Goal: Information Seeking & Learning: Learn about a topic

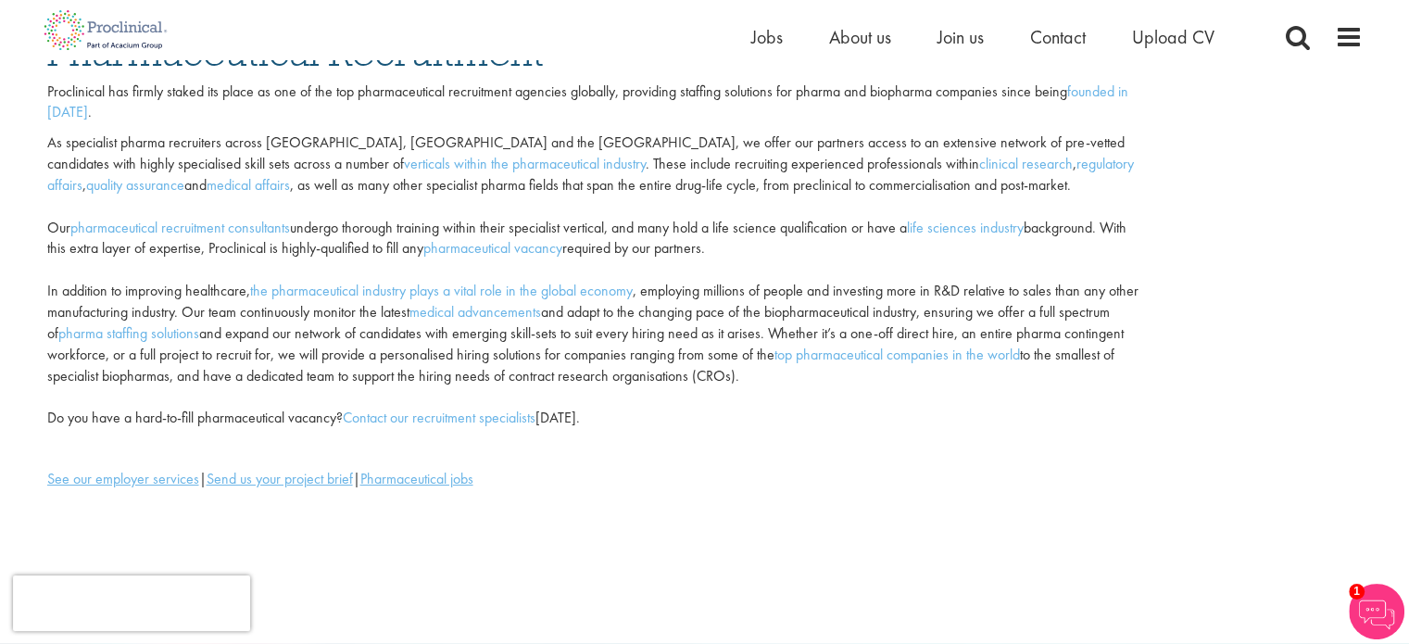
scroll to position [93, 0]
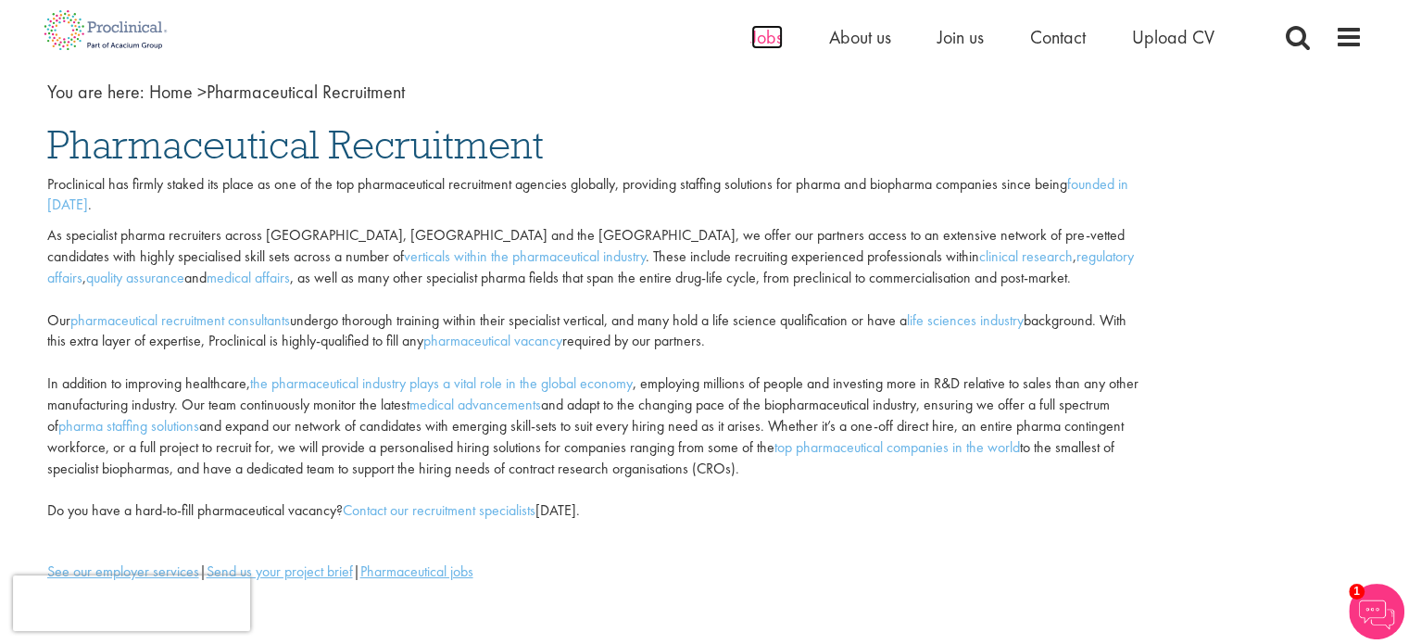
click at [751, 42] on span "Jobs" at bounding box center [766, 37] width 31 height 24
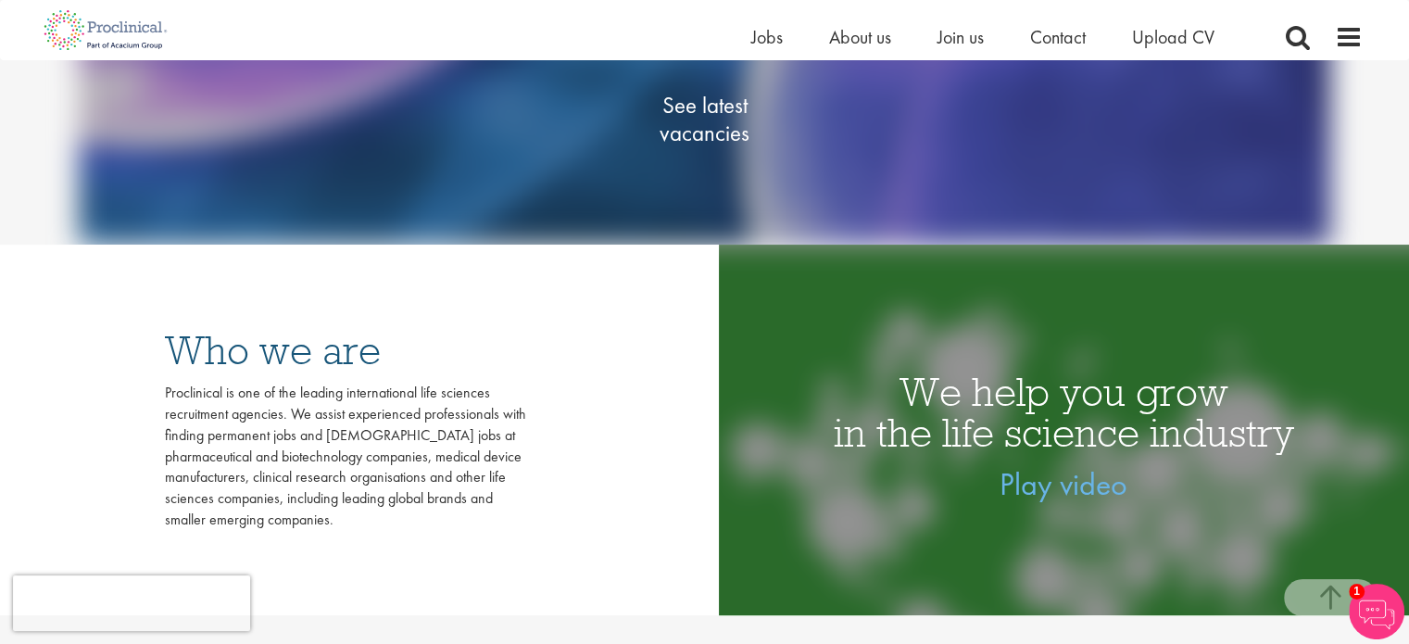
scroll to position [278, 0]
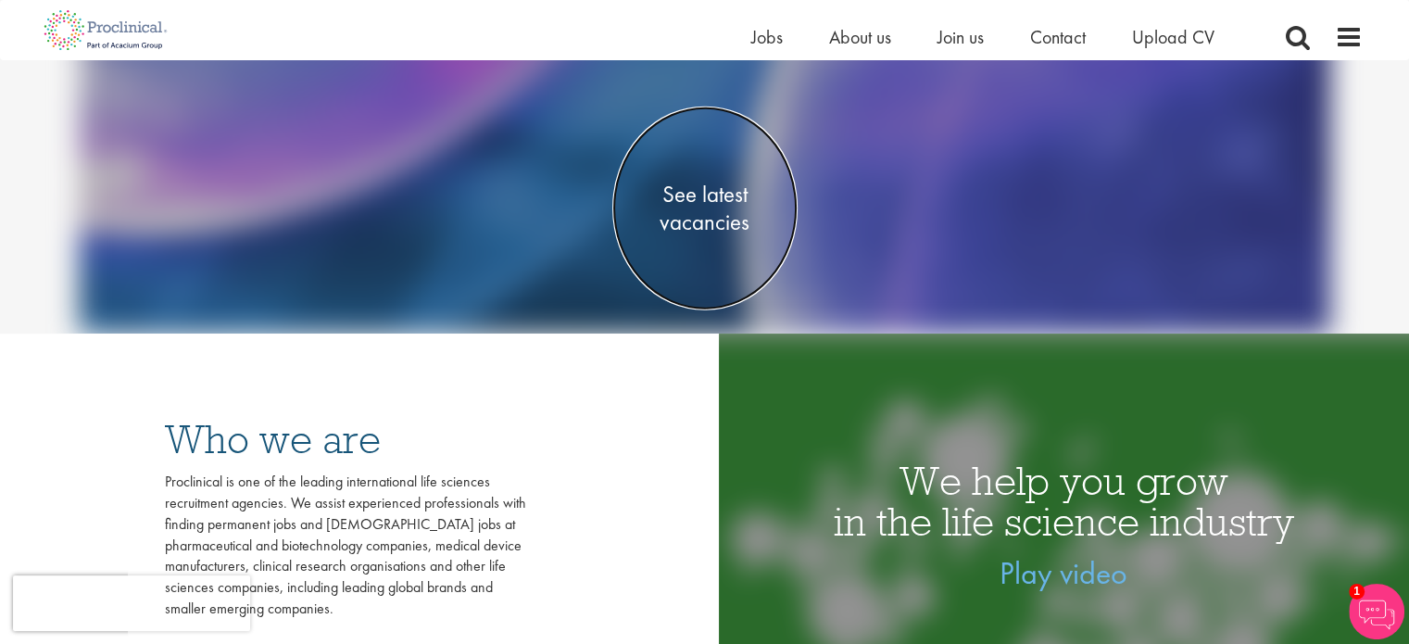
click at [710, 193] on span "See latest vacancies" at bounding box center [704, 209] width 185 height 56
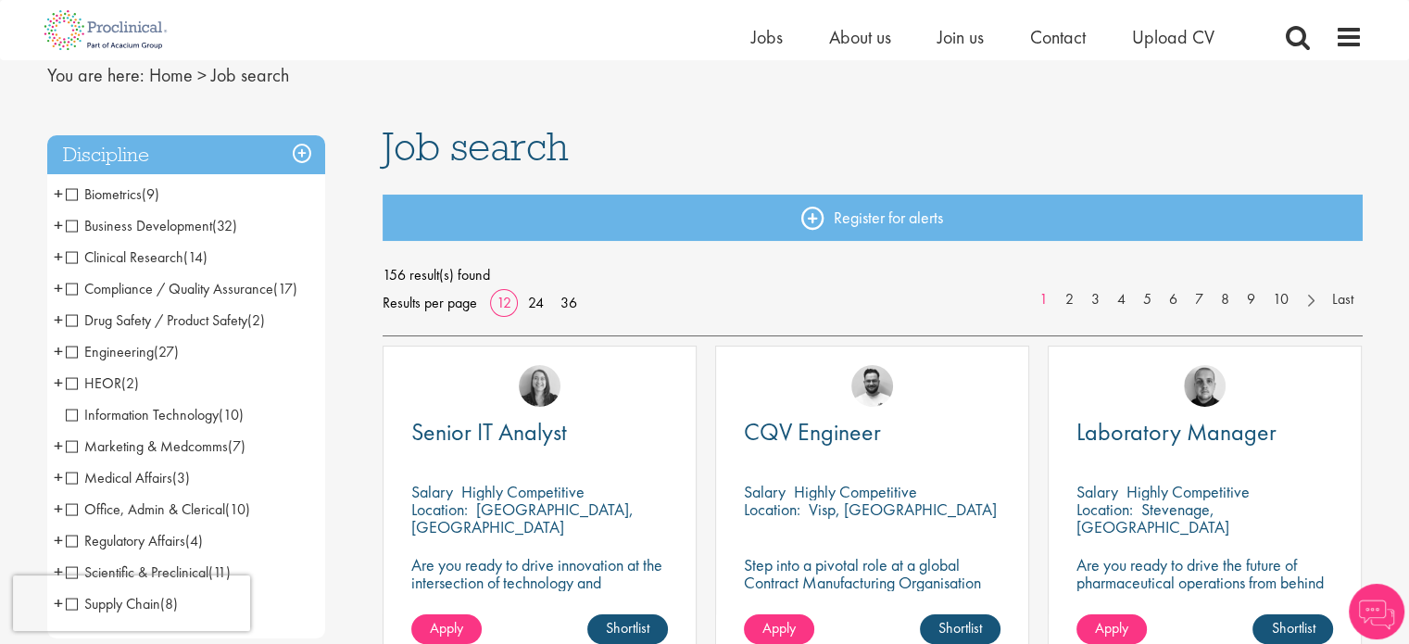
scroll to position [93, 0]
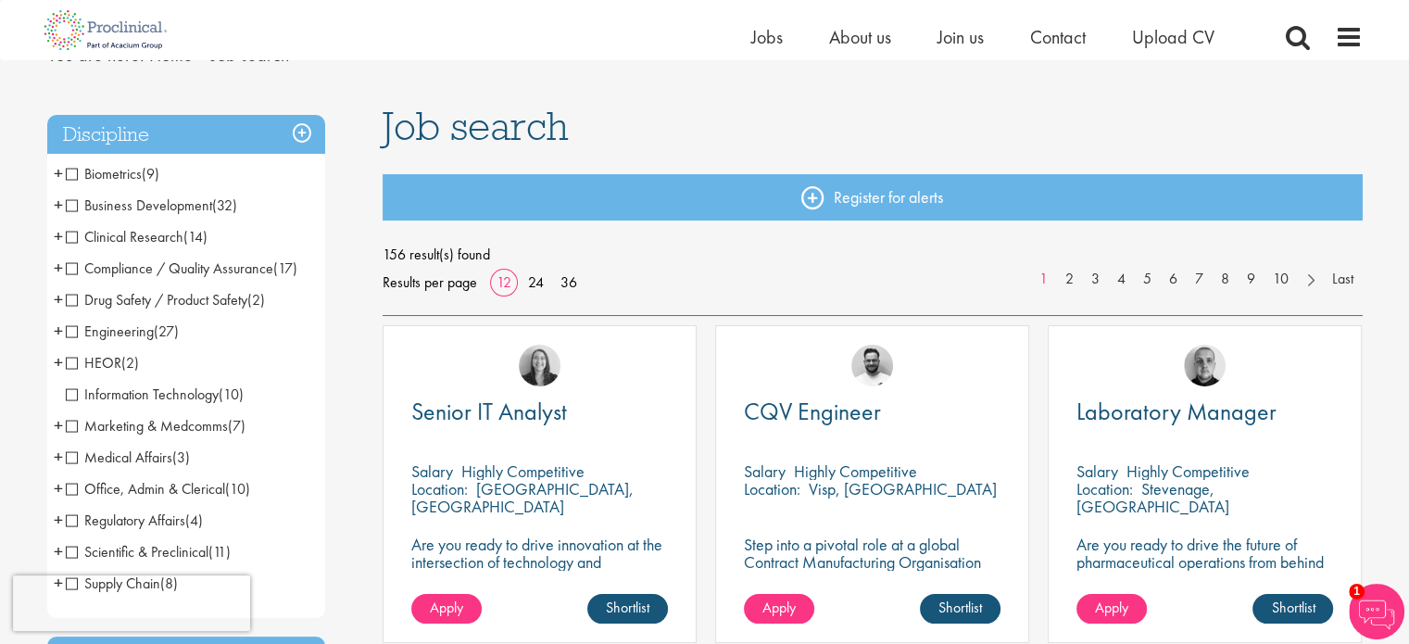
click at [70, 235] on span "Clinical Research" at bounding box center [125, 236] width 118 height 19
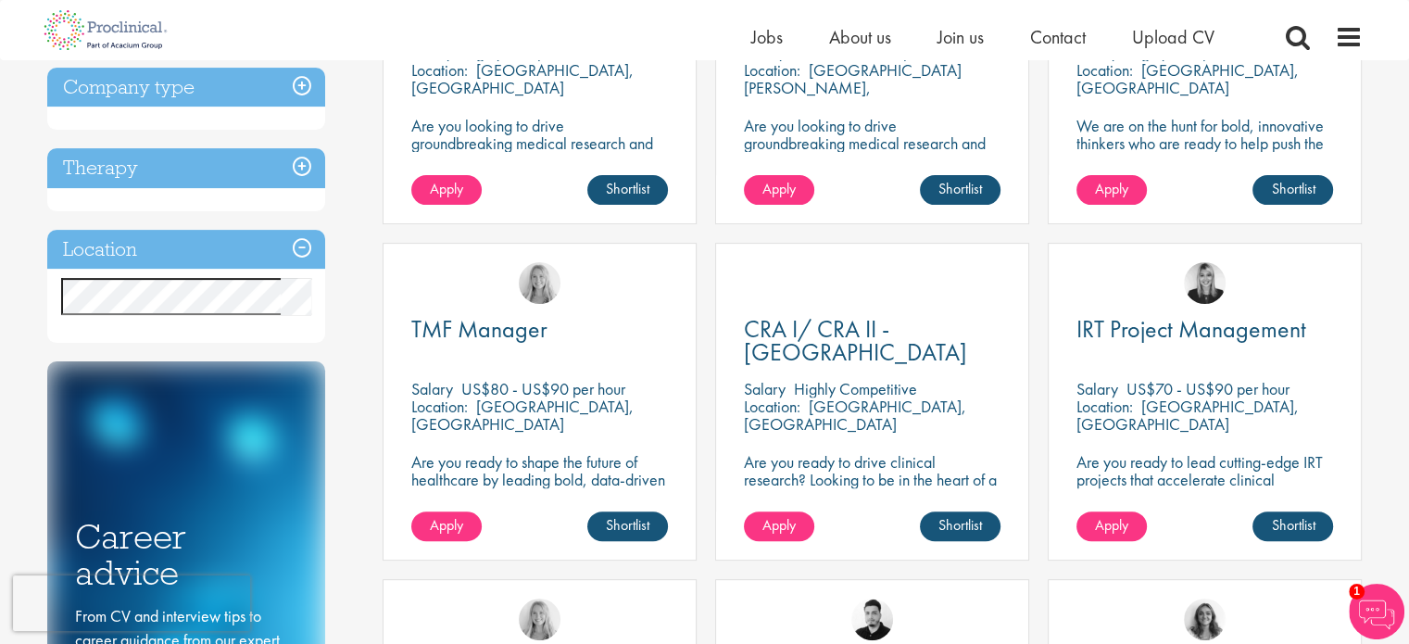
scroll to position [556, 0]
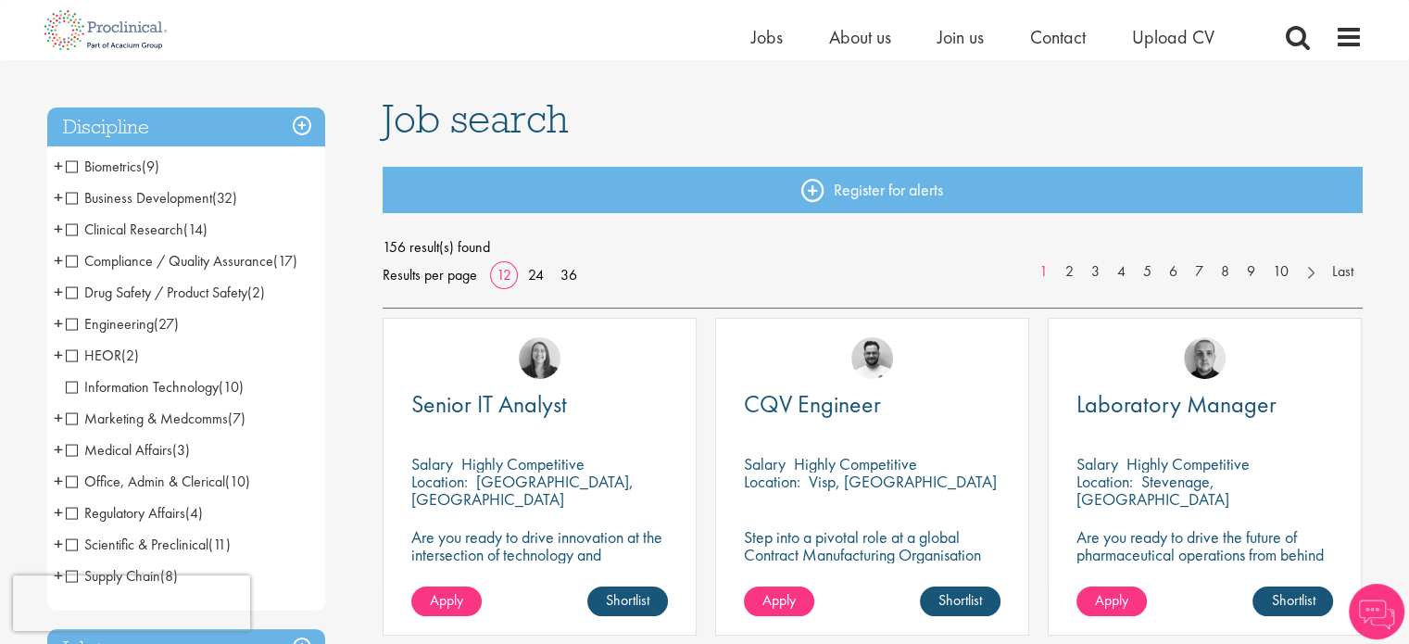
click at [70, 510] on span "Regulatory Affairs" at bounding box center [125, 512] width 119 height 19
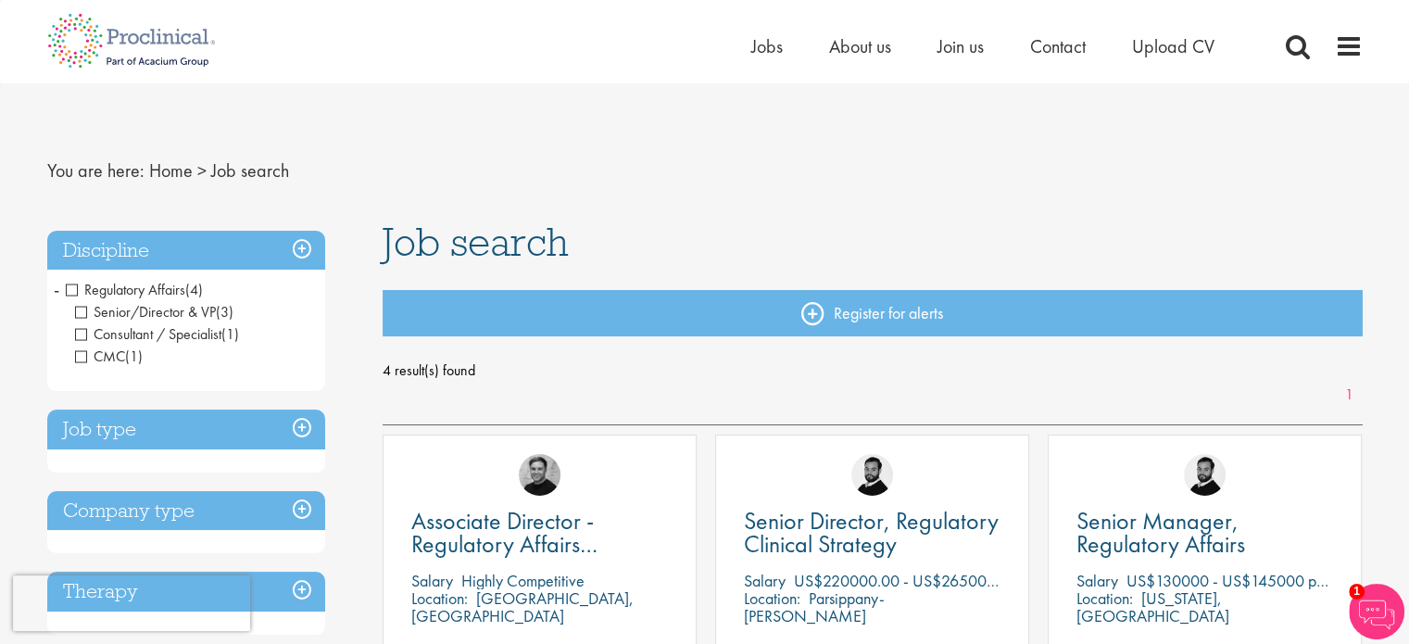
click at [304, 244] on h3 "Discipline" at bounding box center [186, 251] width 278 height 40
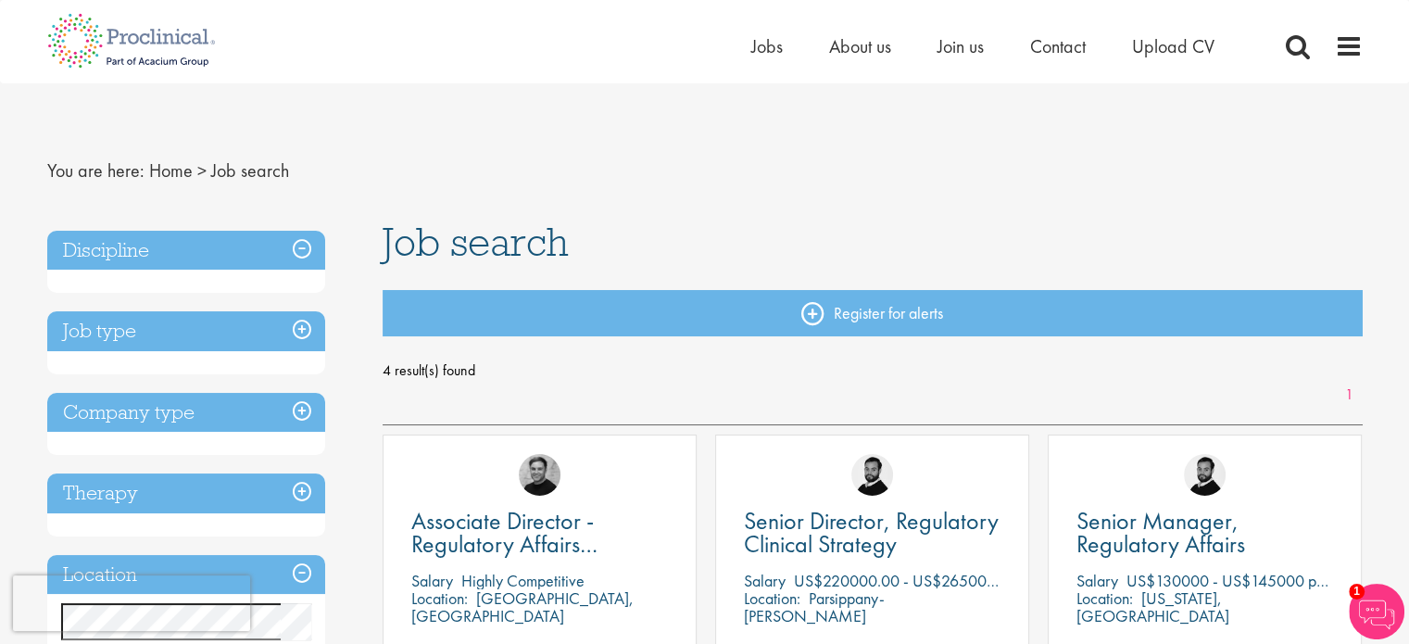
click at [107, 262] on h3 "Discipline" at bounding box center [186, 251] width 278 height 40
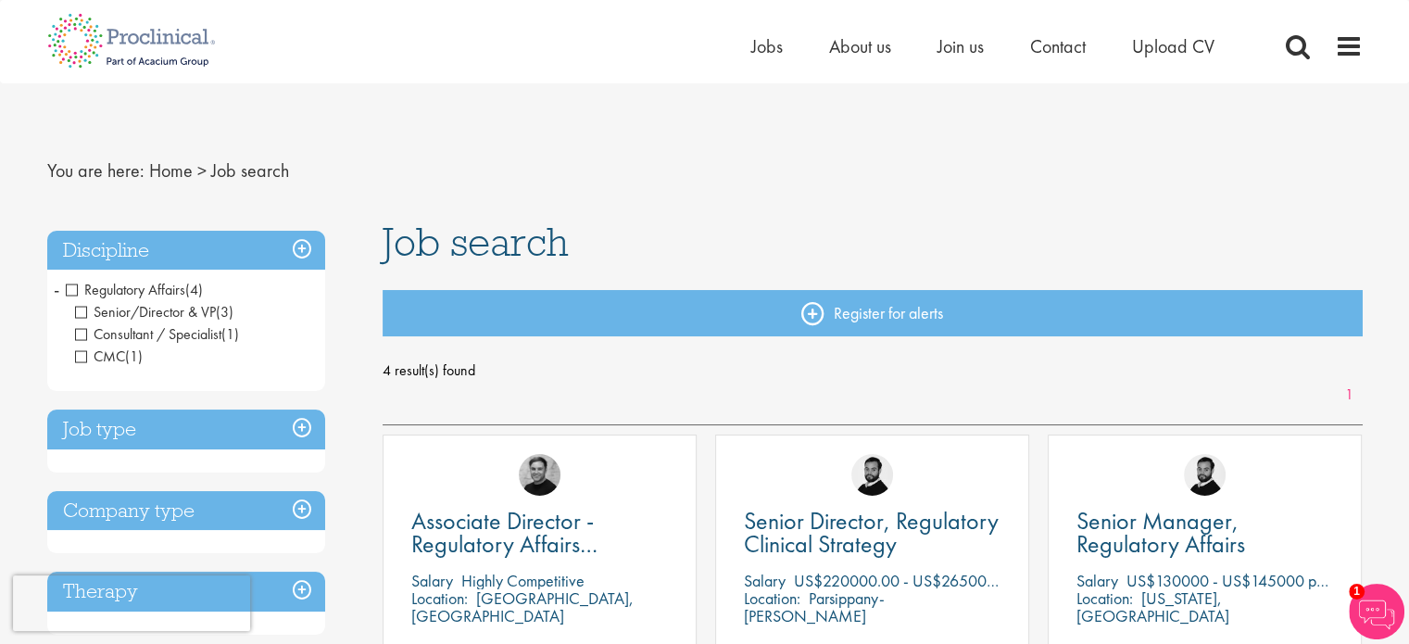
click at [67, 288] on span "Regulatory Affairs" at bounding box center [125, 289] width 119 height 19
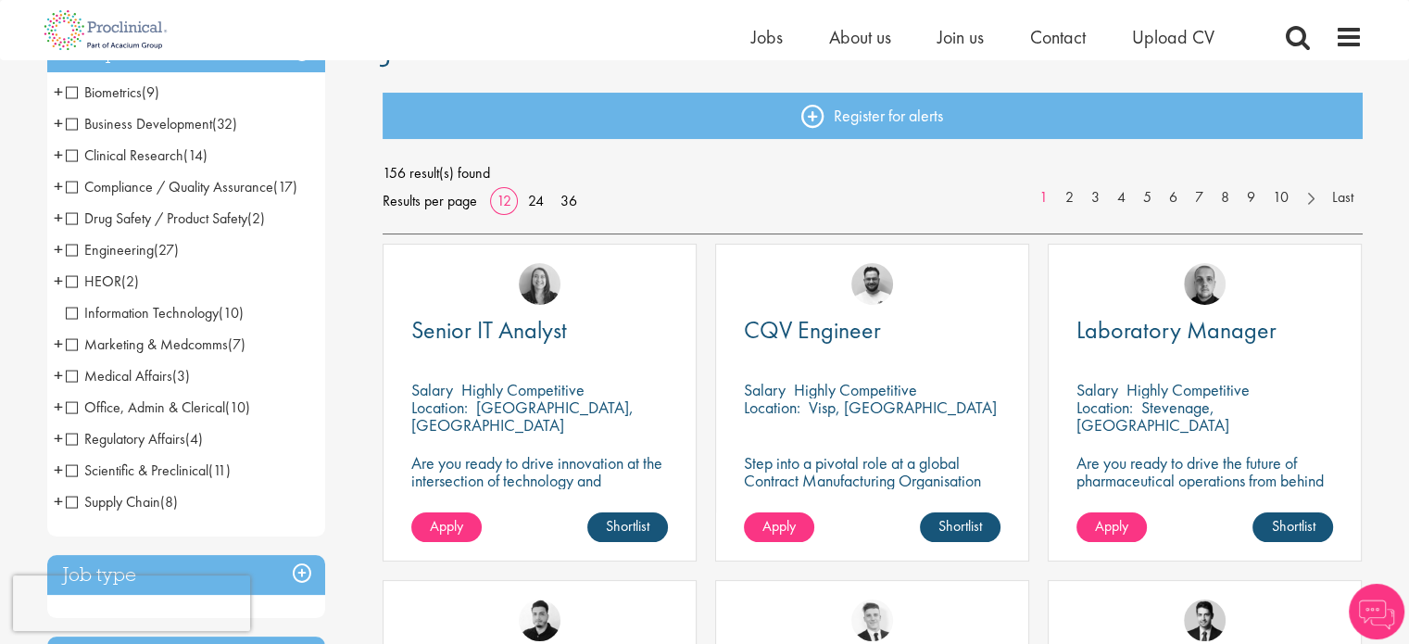
scroll to position [185, 0]
